Goal: Find specific page/section: Find specific page/section

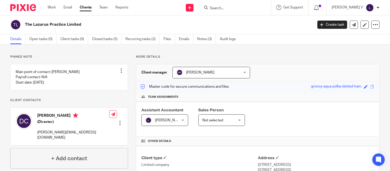
scroll to position [174, 0]
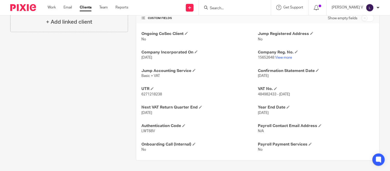
click at [225, 7] on input "Search" at bounding box center [232, 8] width 46 height 5
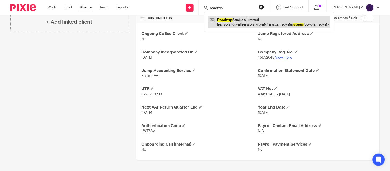
type input "roadtrip"
click at [237, 17] on link at bounding box center [269, 22] width 122 height 12
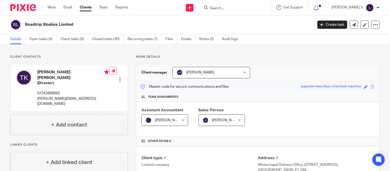
scroll to position [192, 0]
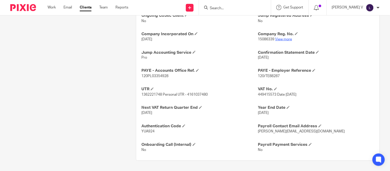
click at [281, 39] on link "View more" at bounding box center [283, 40] width 17 height 4
click at [252, 9] on input "Search" at bounding box center [232, 8] width 46 height 5
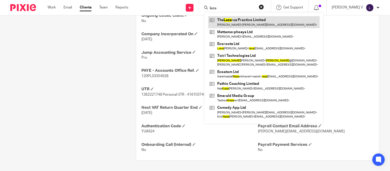
type input "laza"
click at [248, 16] on link at bounding box center [264, 22] width 112 height 12
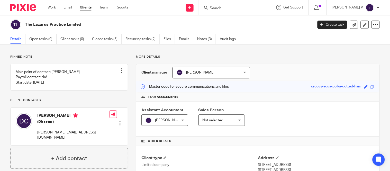
scroll to position [174, 0]
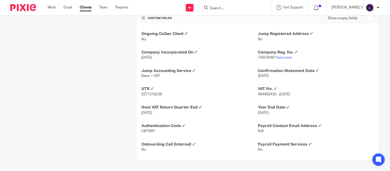
click at [282, 61] on div "Ongoing CoSec Client No Jump Registered Address No Company Incorporated On 16 A…" at bounding box center [257, 91] width 243 height 137
click at [282, 58] on link "View more" at bounding box center [283, 58] width 17 height 4
click at [232, 4] on form at bounding box center [236, 7] width 55 height 6
click at [231, 5] on form at bounding box center [236, 7] width 55 height 6
click at [230, 7] on input "Search" at bounding box center [232, 8] width 46 height 5
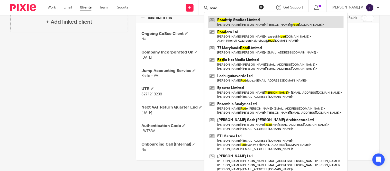
type input "road"
click at [268, 21] on link at bounding box center [275, 22] width 135 height 12
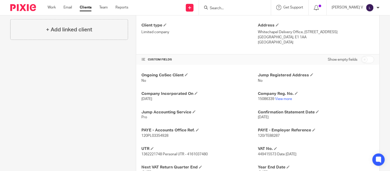
scroll to position [147, 0]
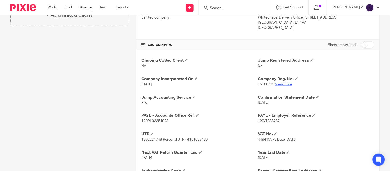
click at [275, 83] on link "View more" at bounding box center [283, 85] width 17 height 4
